Goal: Find specific page/section: Find specific page/section

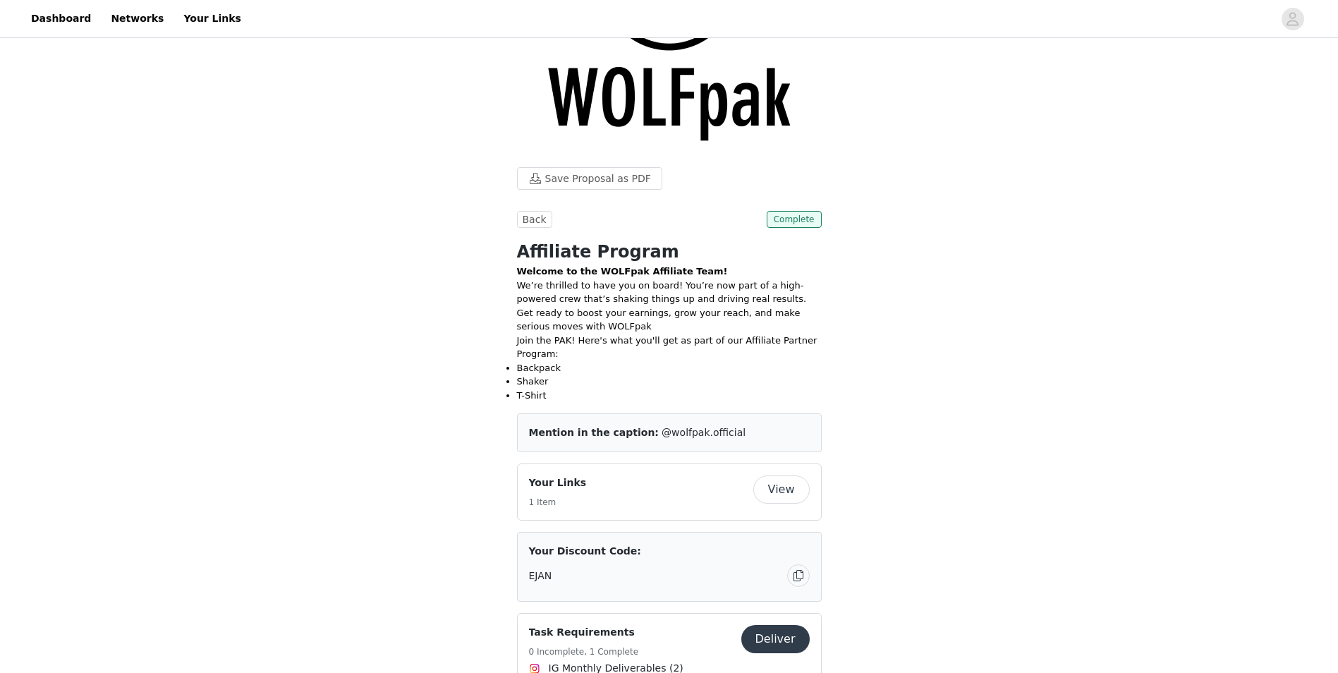
scroll to position [423, 0]
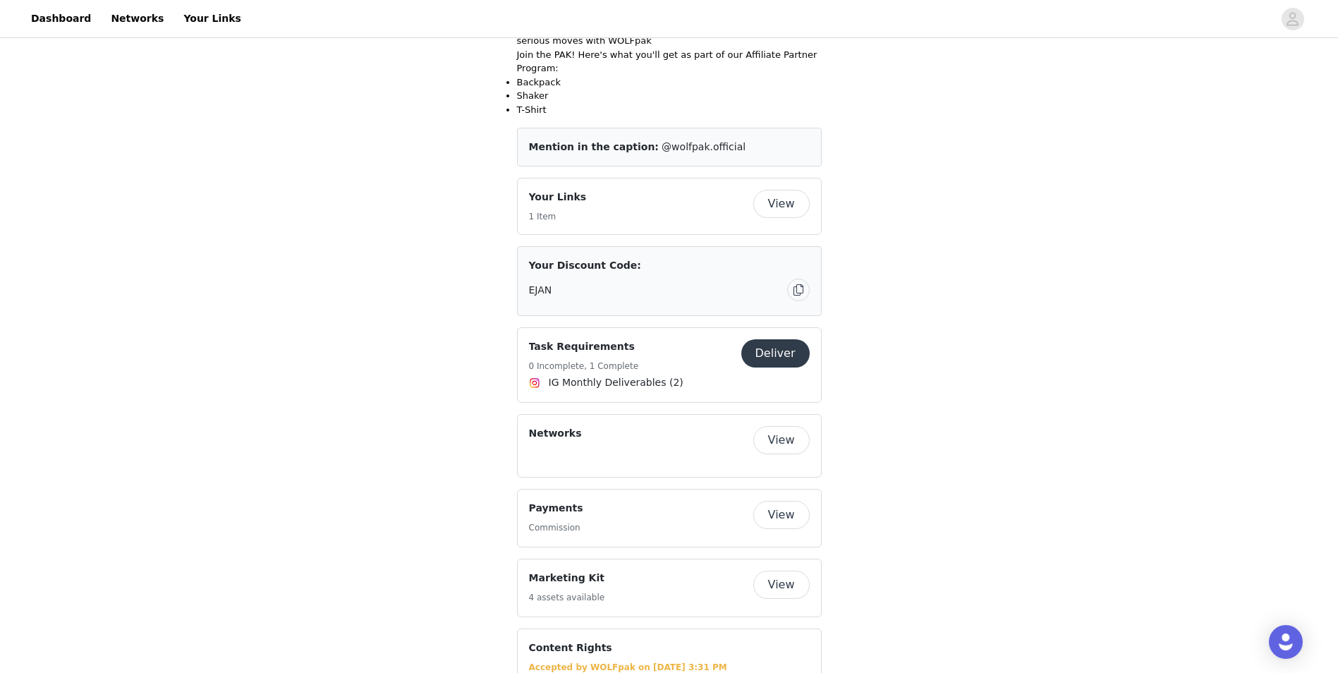
click at [778, 190] on button "View" at bounding box center [782, 204] width 56 height 28
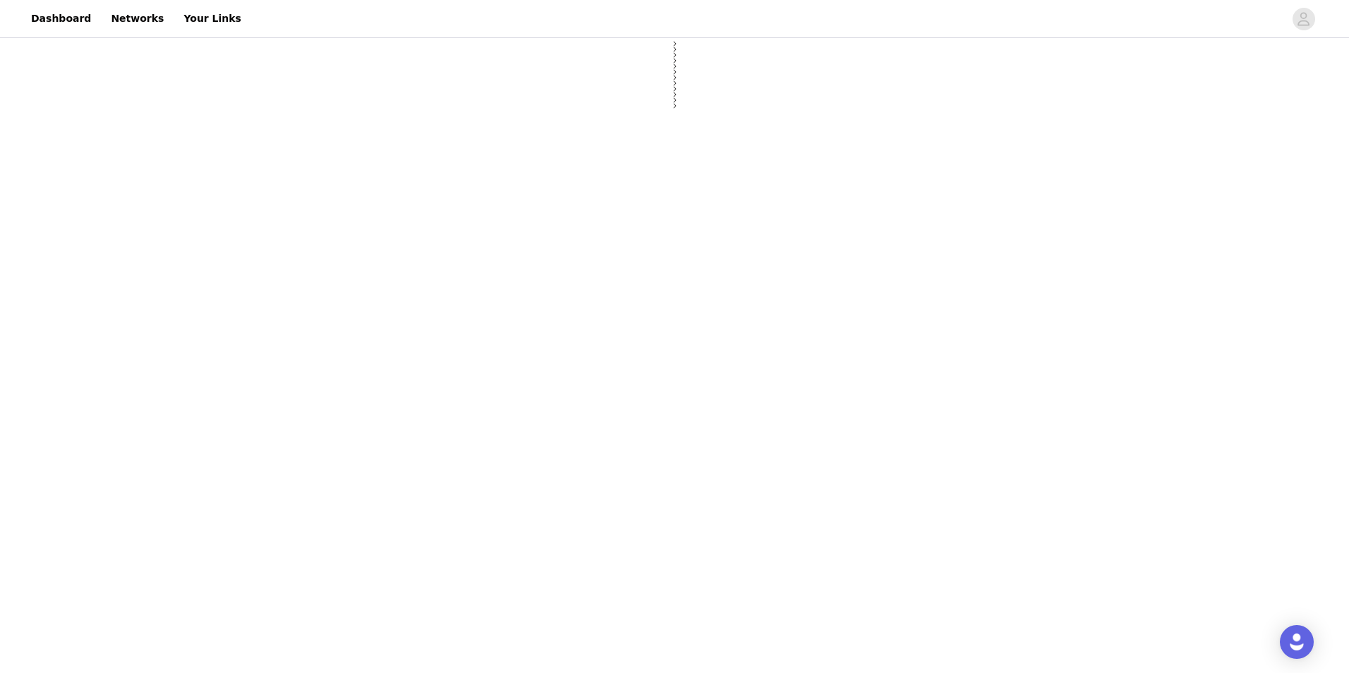
select select "12"
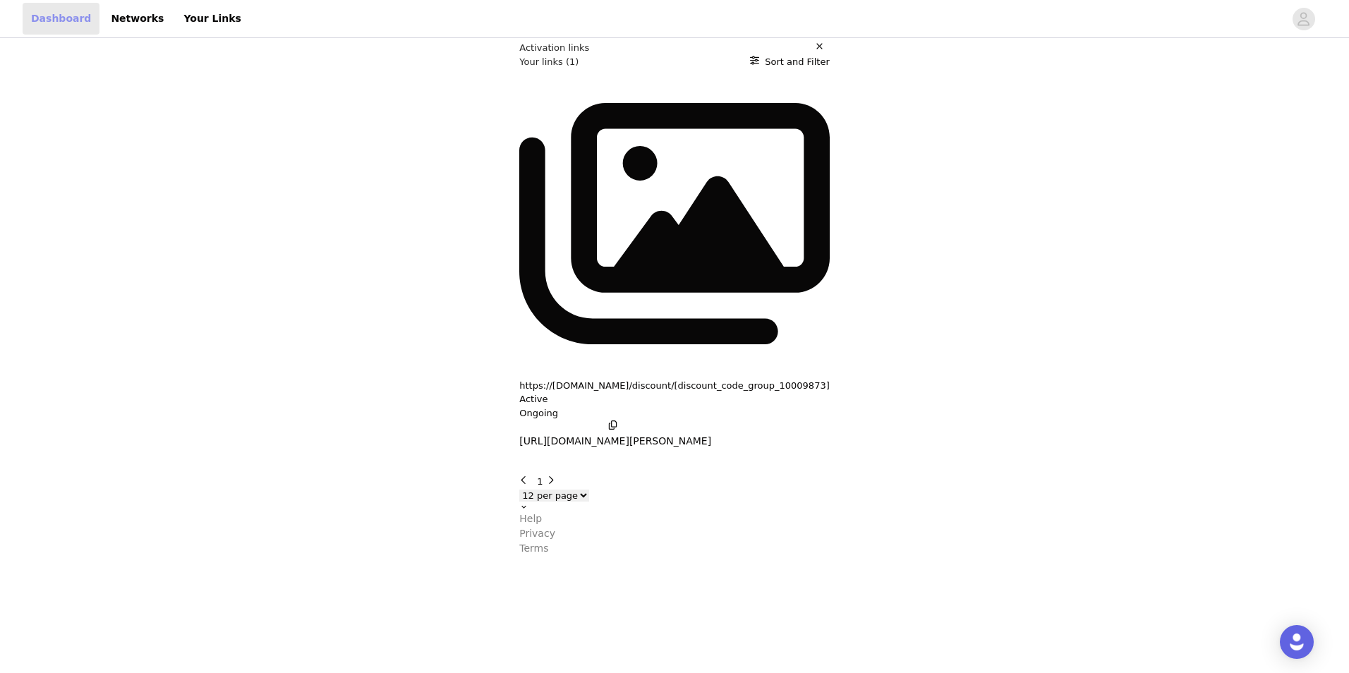
click at [53, 23] on link "Dashboard" at bounding box center [61, 19] width 77 height 32
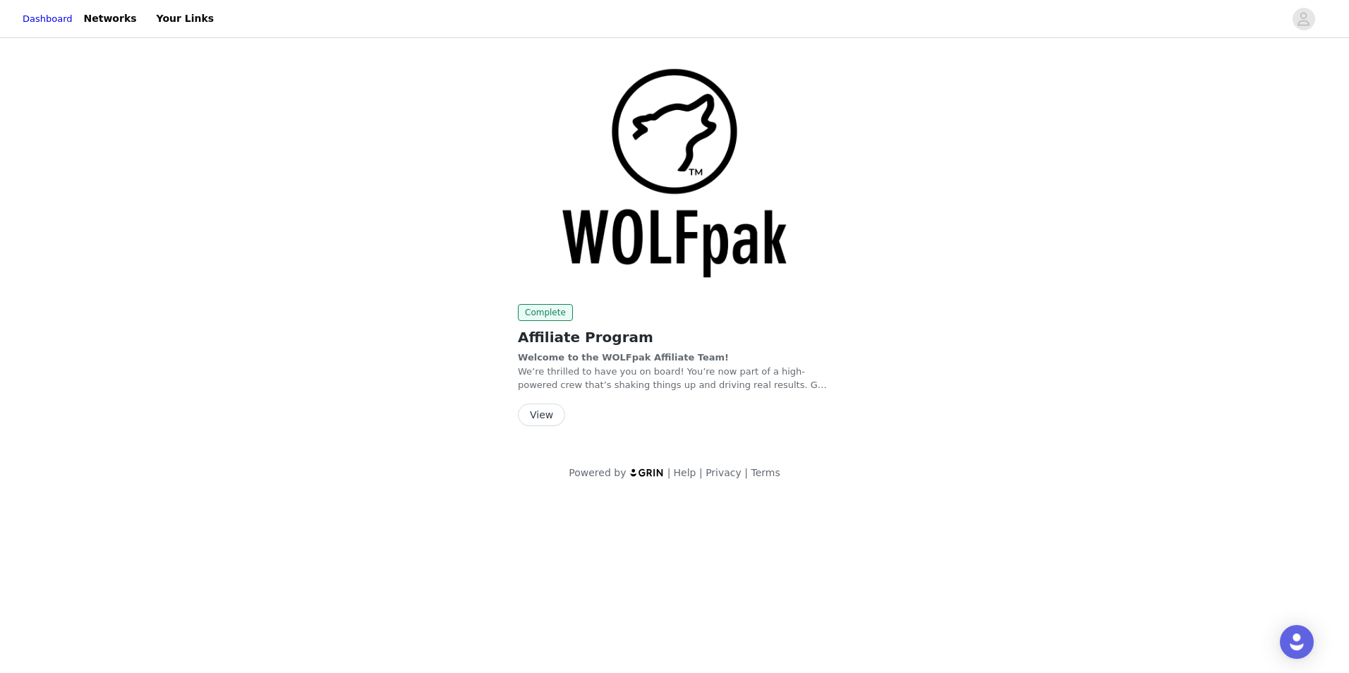
click at [530, 416] on button "View" at bounding box center [541, 415] width 47 height 23
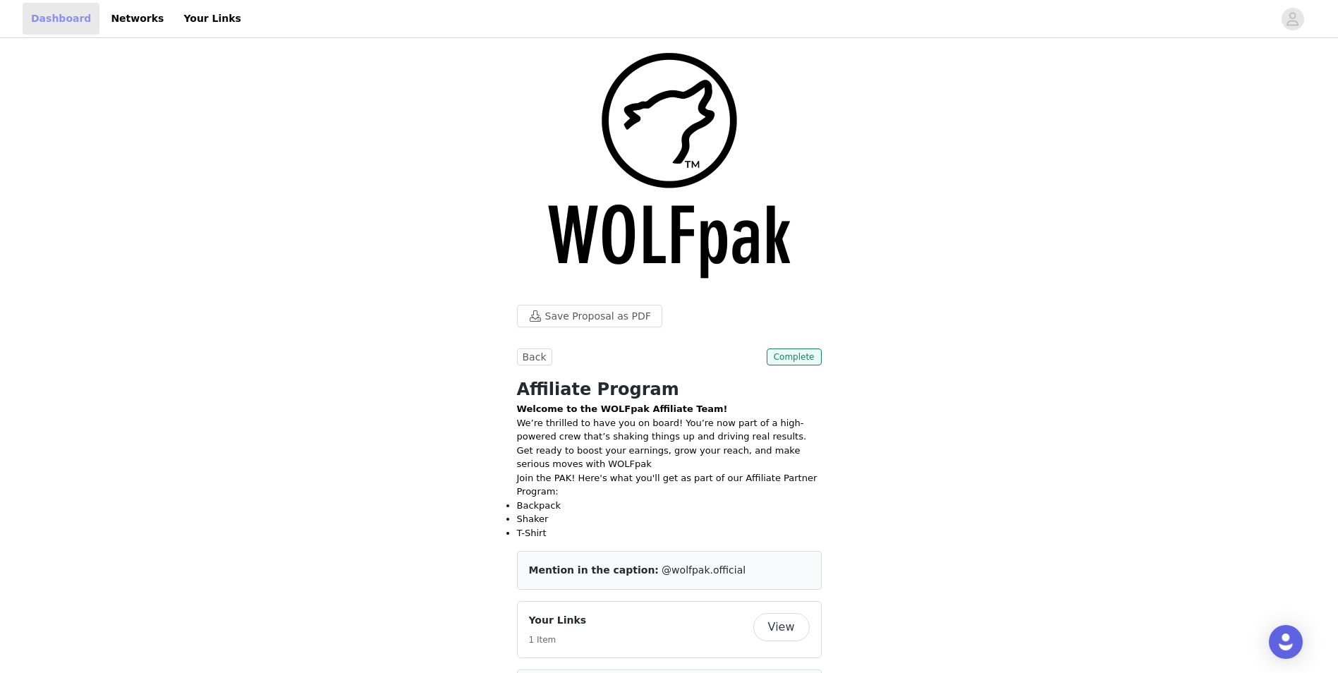
click at [56, 16] on link "Dashboard" at bounding box center [61, 19] width 77 height 32
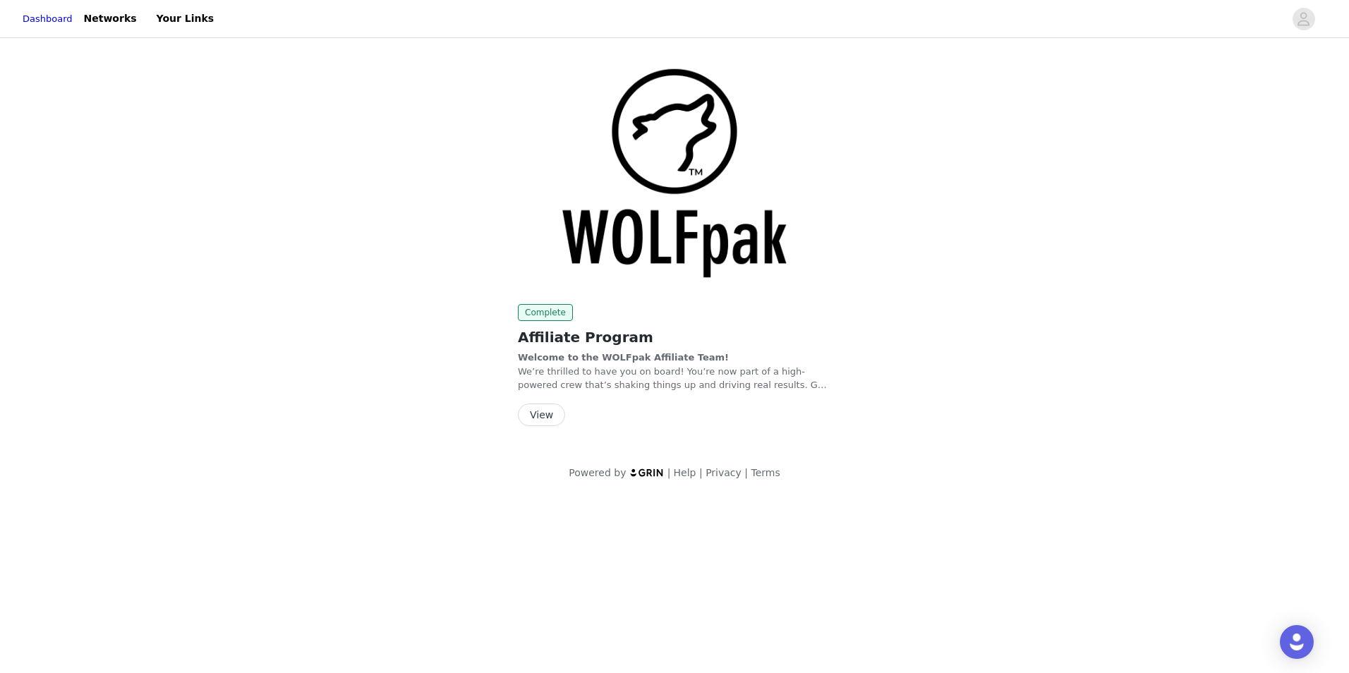
click at [544, 411] on button "View" at bounding box center [541, 415] width 47 height 23
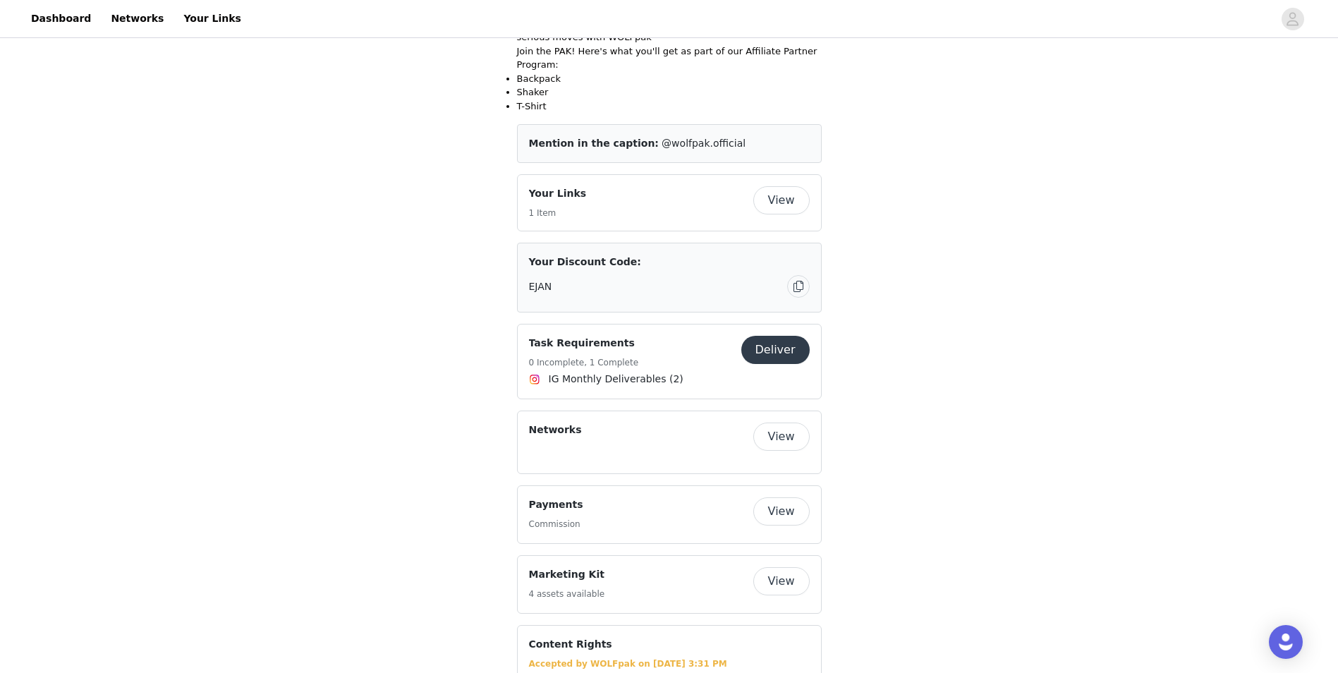
scroll to position [494, 0]
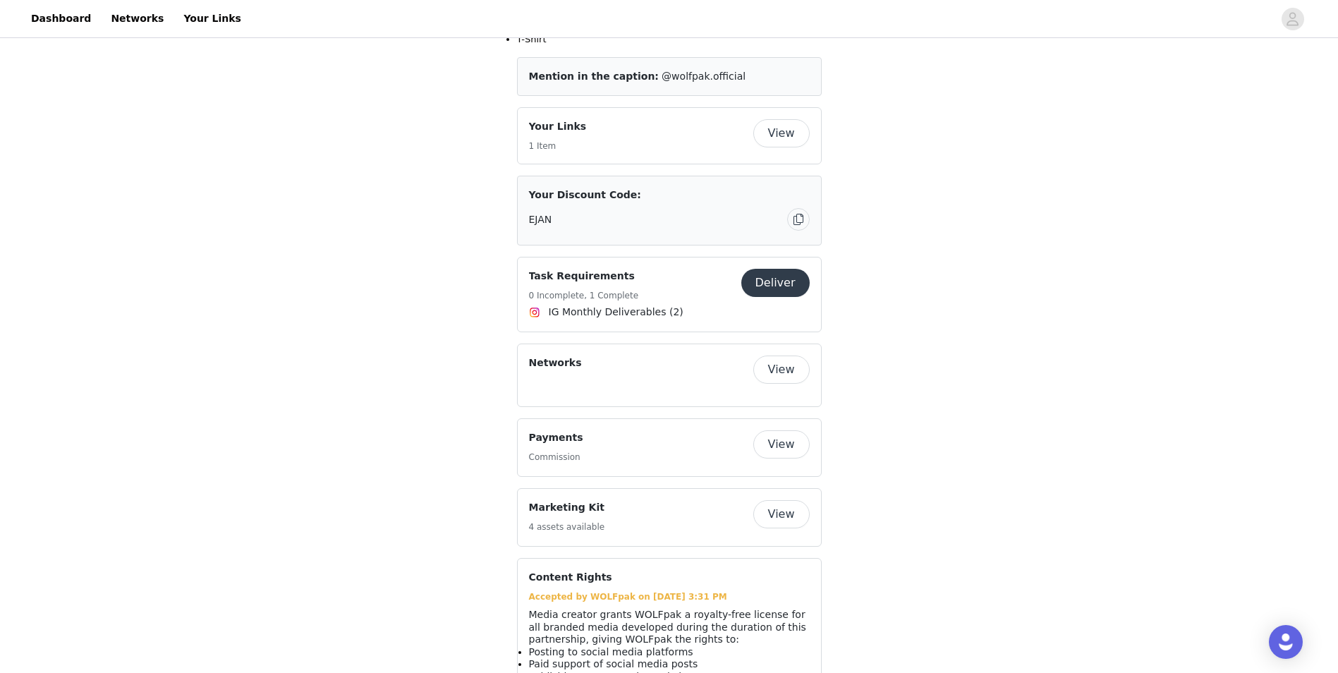
click at [785, 430] on button "View" at bounding box center [782, 444] width 56 height 28
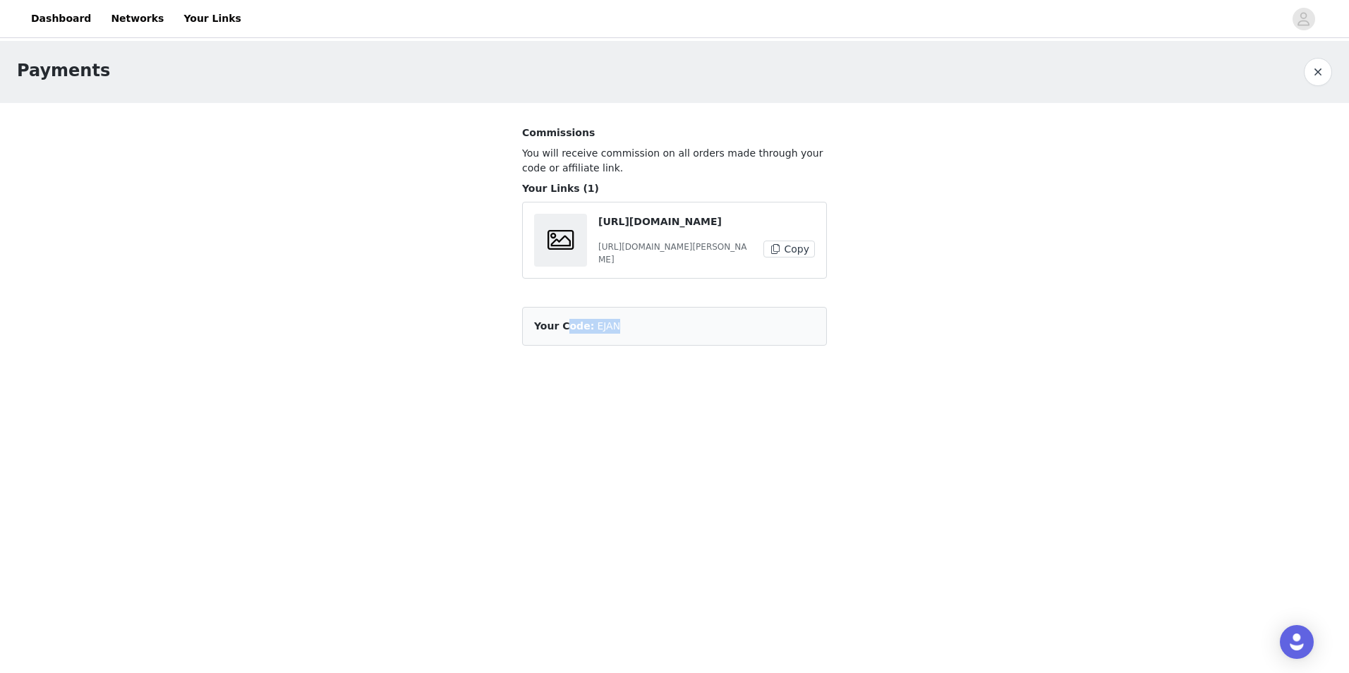
drag, startPoint x: 624, startPoint y: 325, endPoint x: 566, endPoint y: 326, distance: 58.6
click at [566, 326] on article "Your Code: EJAN" at bounding box center [674, 326] width 305 height 39
drag, startPoint x: 566, startPoint y: 326, endPoint x: 720, endPoint y: 327, distance: 154.5
click at [722, 327] on article "Your Code: EJAN" at bounding box center [674, 326] width 305 height 39
click at [71, 15] on link "Dashboard" at bounding box center [61, 19] width 77 height 32
